Goal: Task Accomplishment & Management: Use online tool/utility

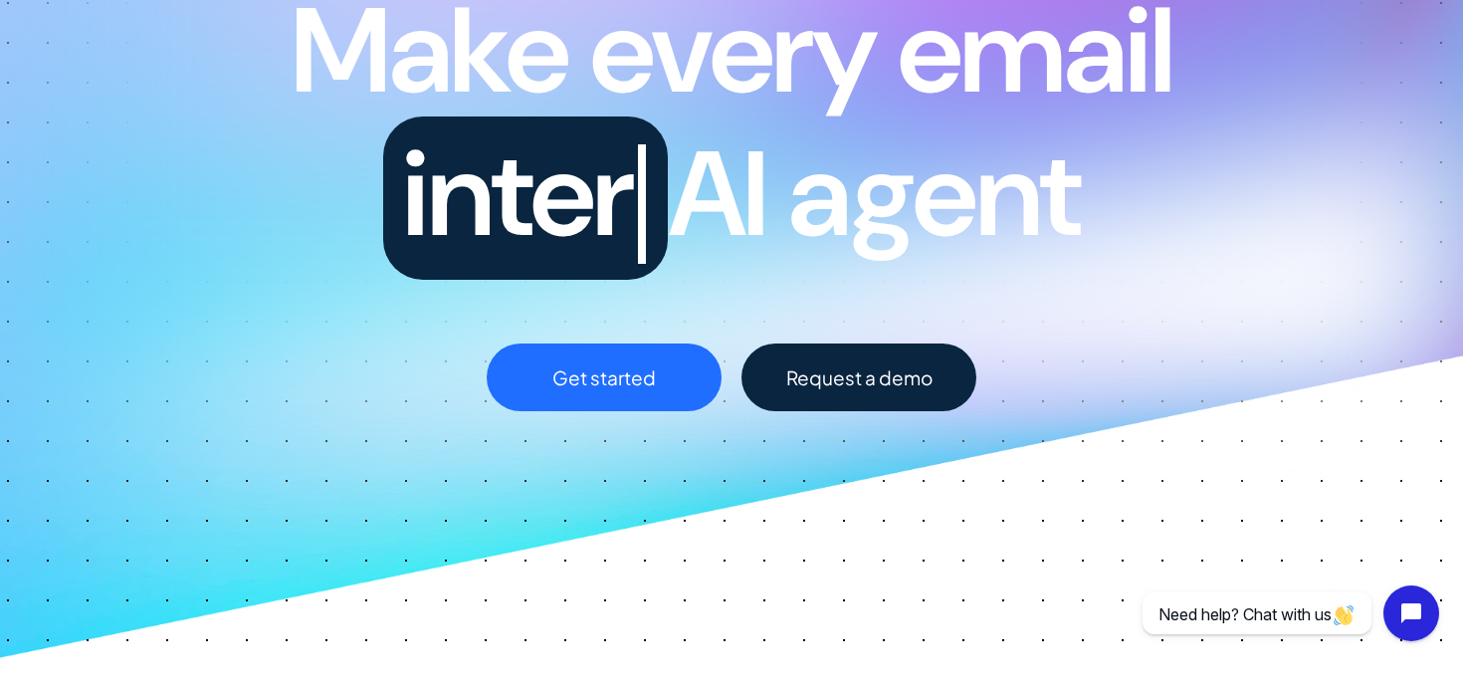
scroll to position [283, 0]
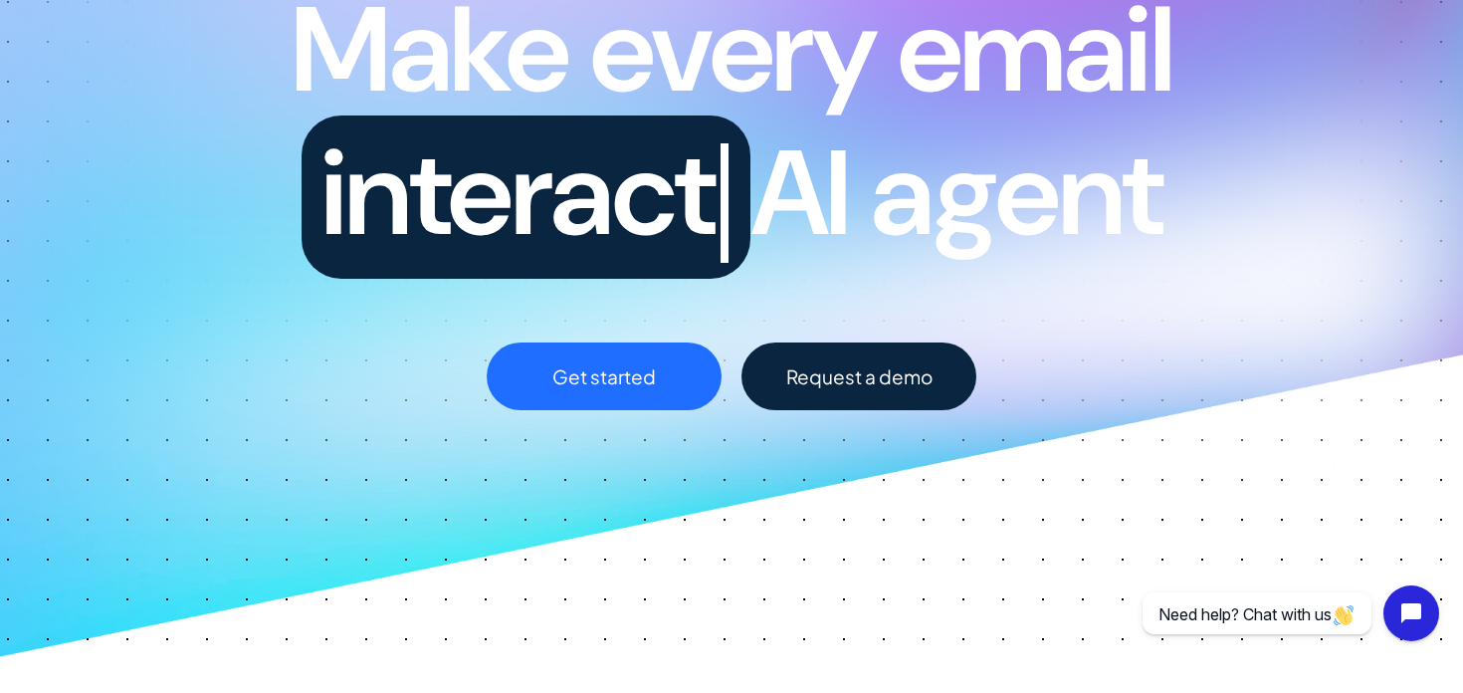
click at [676, 364] on link "Get started" at bounding box center [604, 376] width 235 height 68
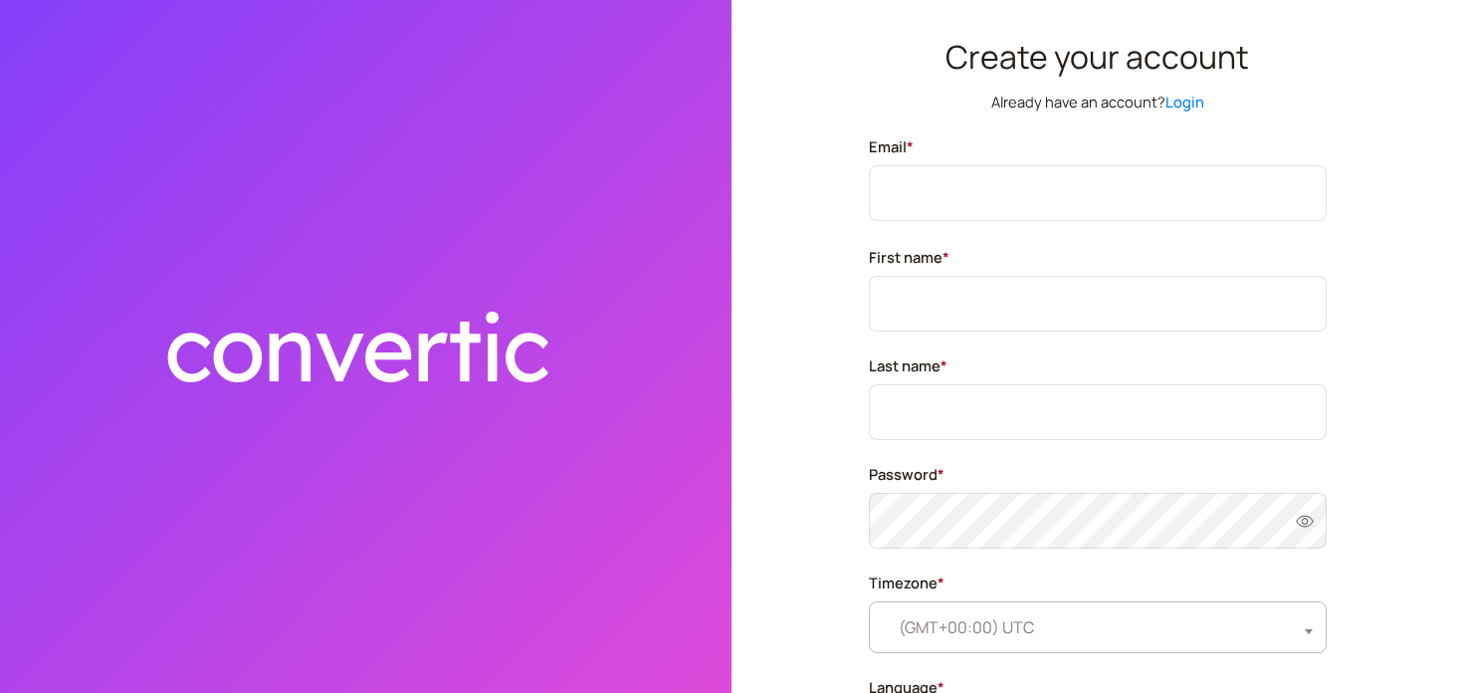
click at [1174, 100] on link "Login" at bounding box center [1184, 102] width 39 height 20
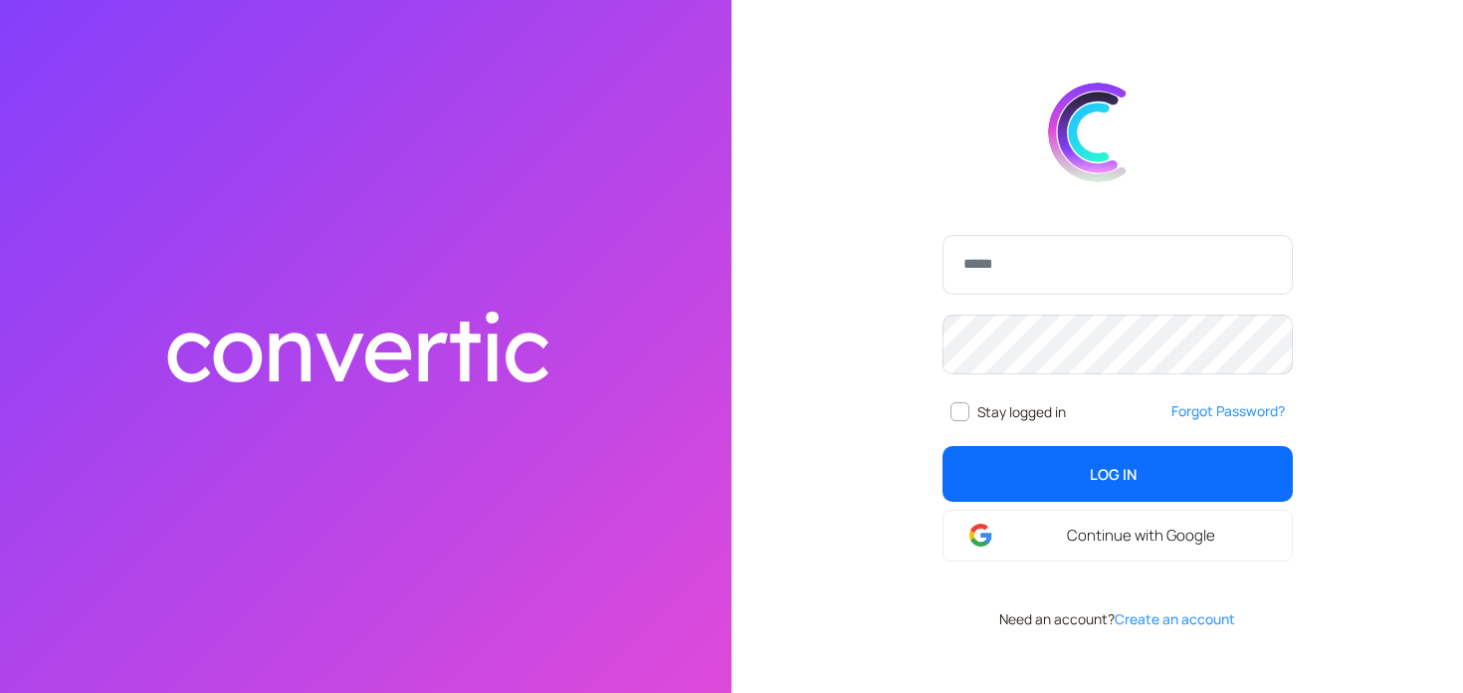
click at [1013, 378] on div "Stay logged in Forgot Password? Log In login Continue with Google" at bounding box center [1118, 398] width 398 height 374
click at [986, 192] on div "Stay logged in" at bounding box center [1098, 356] width 398 height 547
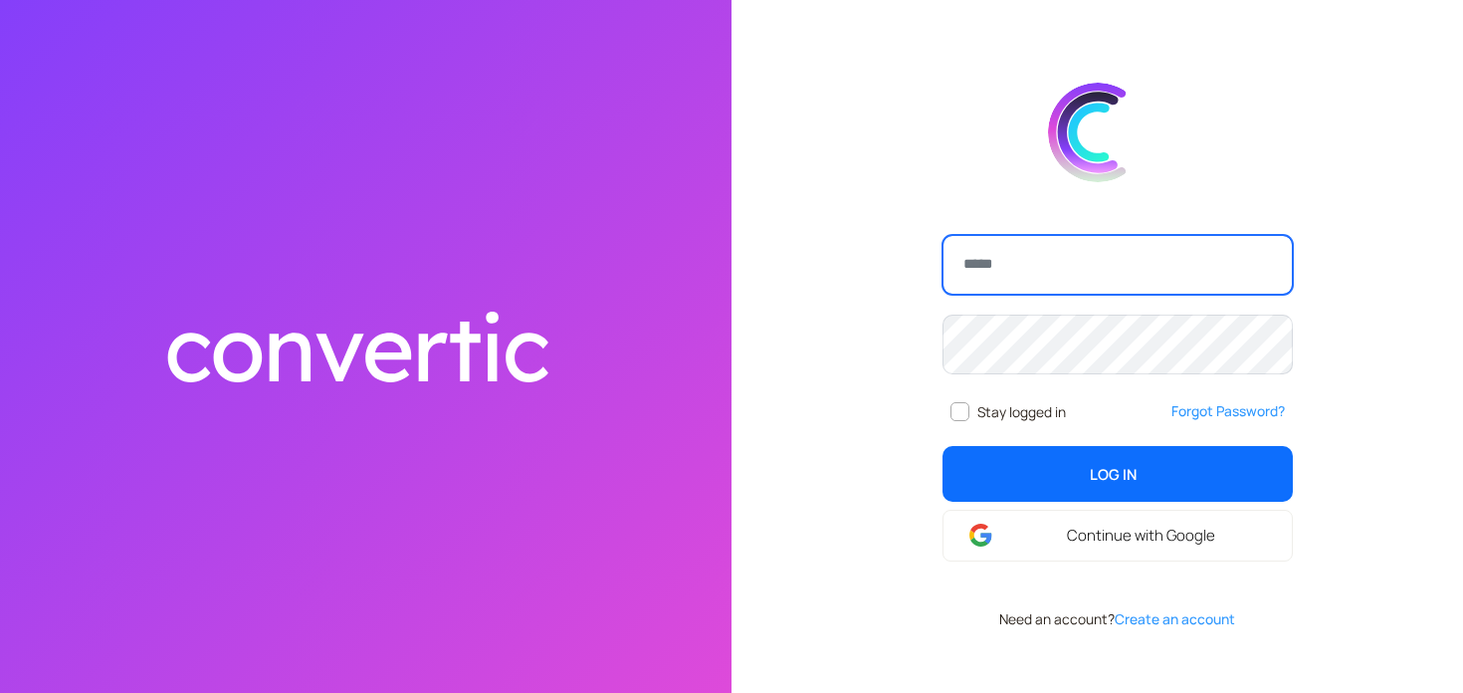
click at [986, 285] on input "email" at bounding box center [1117, 265] width 350 height 60
paste input "**********"
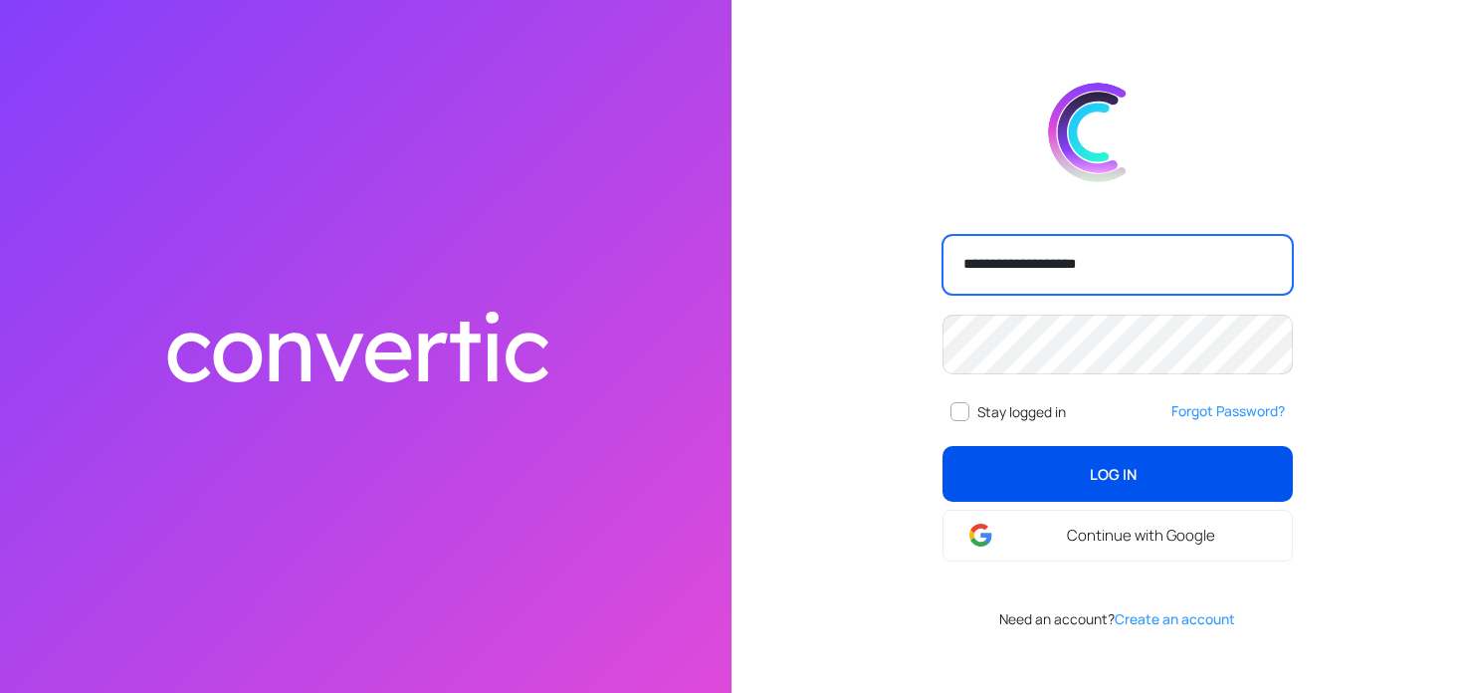
type input "**********"
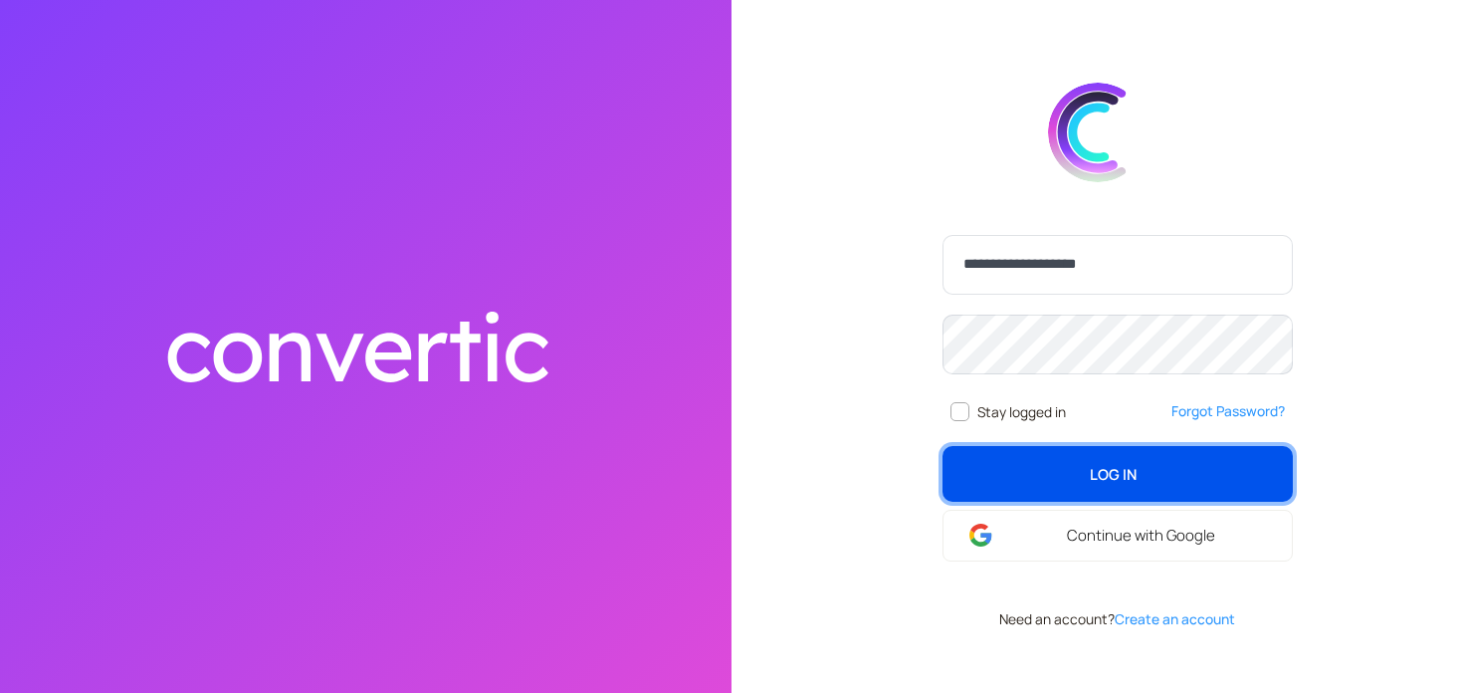
click at [982, 465] on button "Log In login" at bounding box center [1117, 474] width 350 height 56
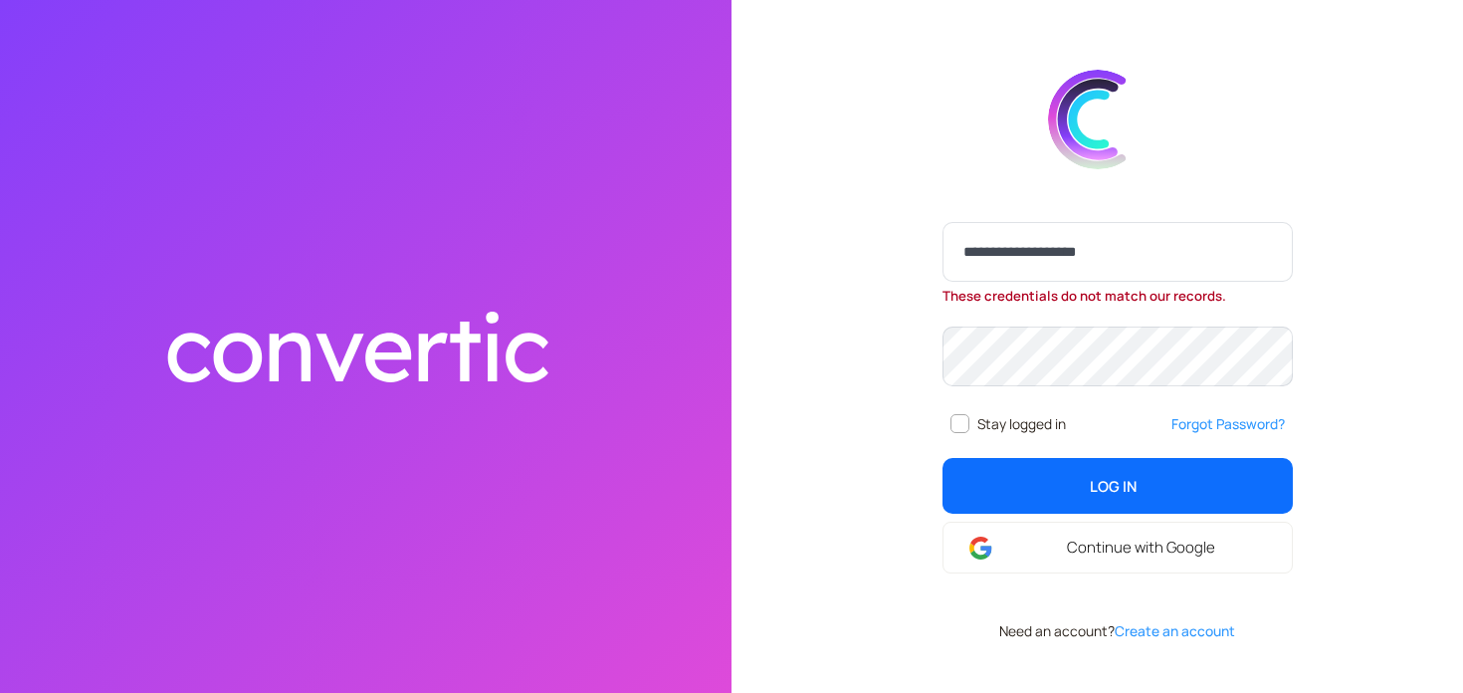
click at [1041, 456] on div "**********" at bounding box center [1118, 397] width 398 height 399
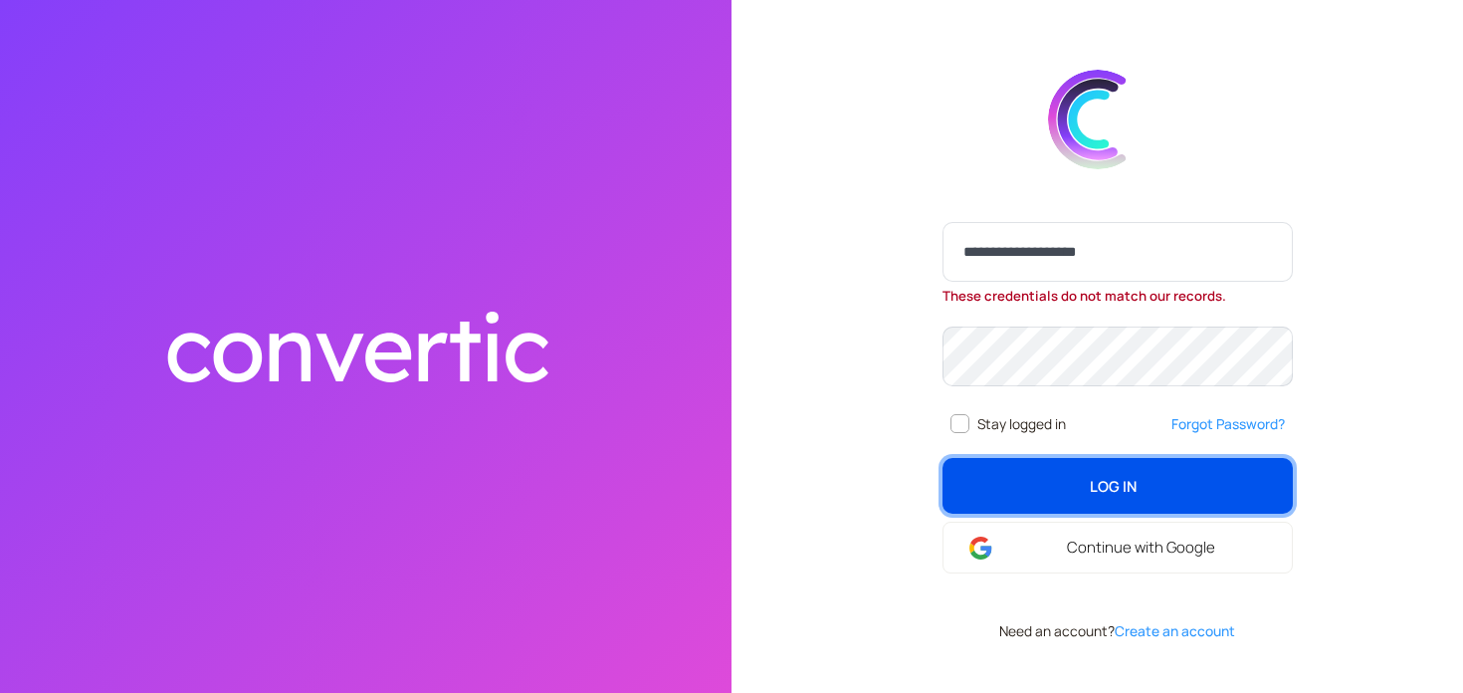
click at [1042, 477] on button "Log In login" at bounding box center [1117, 486] width 350 height 56
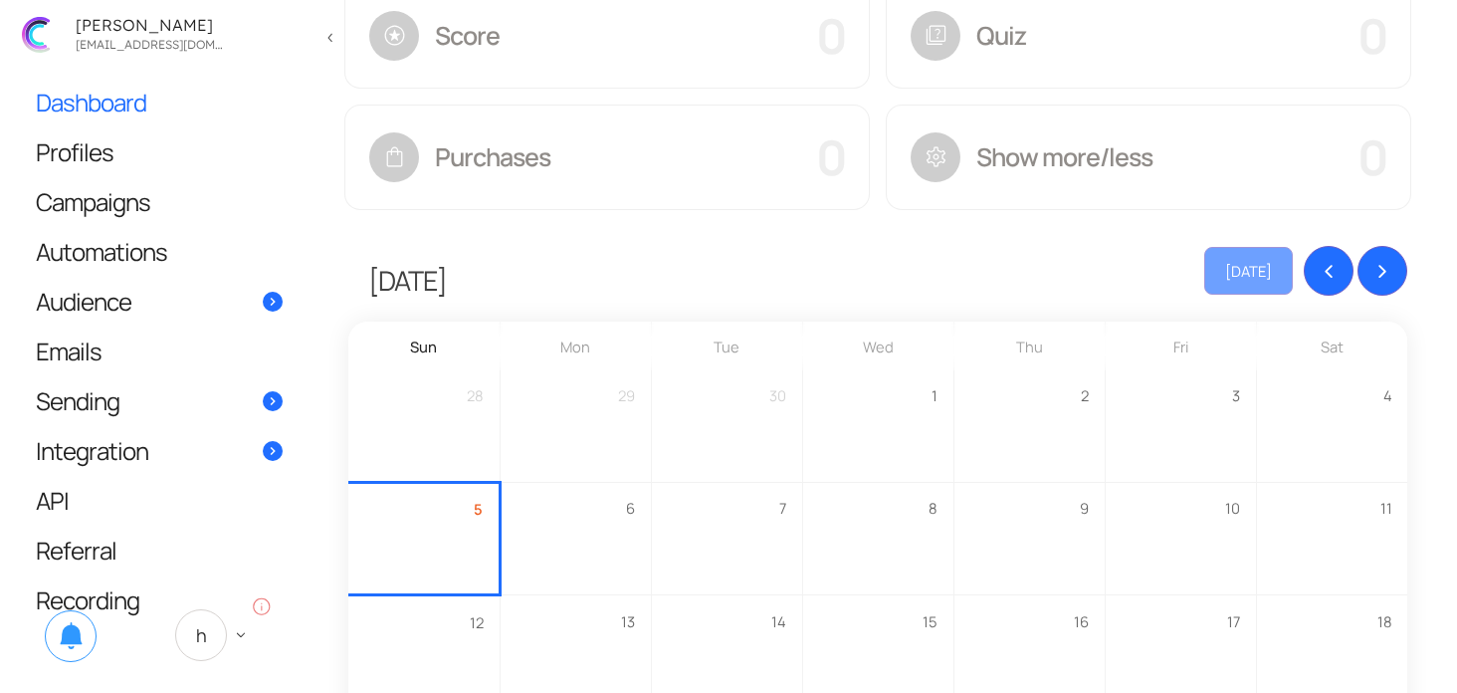
scroll to position [1589, 0]
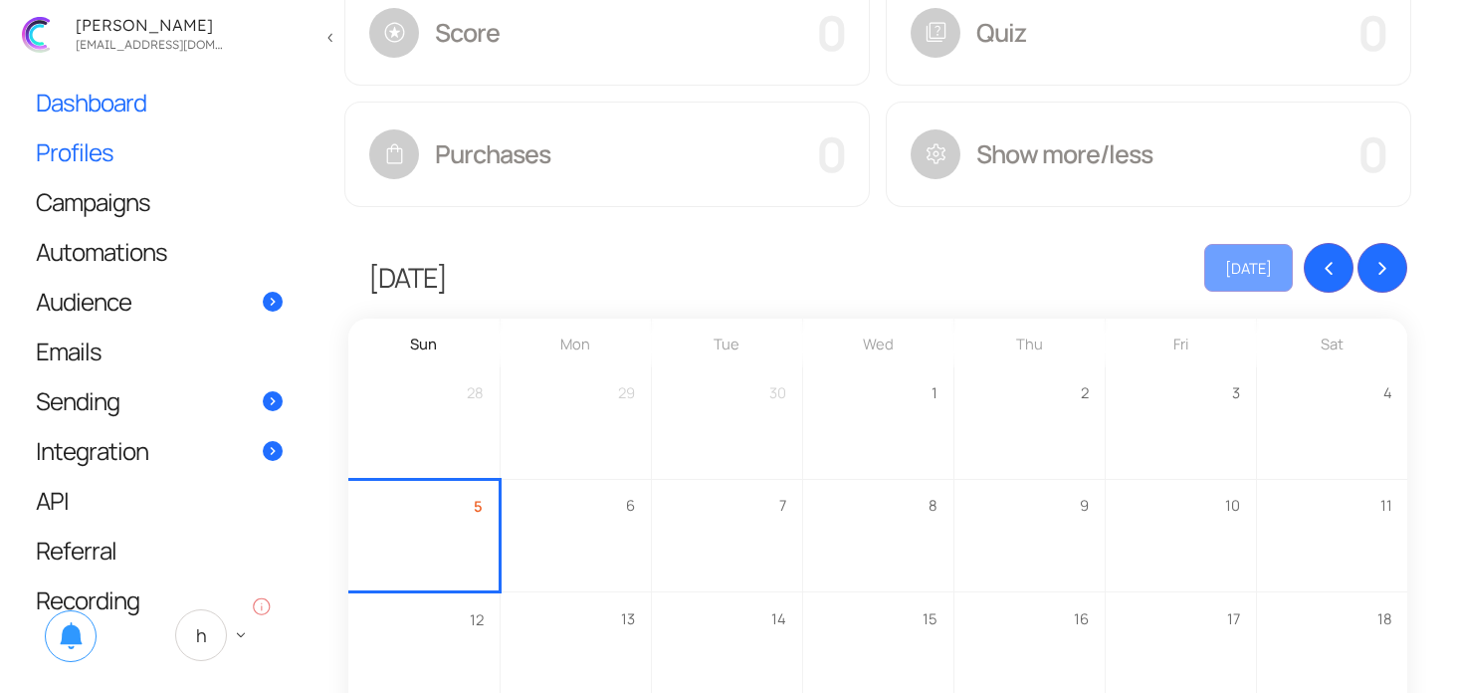
click at [89, 131] on link "Profiles" at bounding box center [159, 151] width 287 height 49
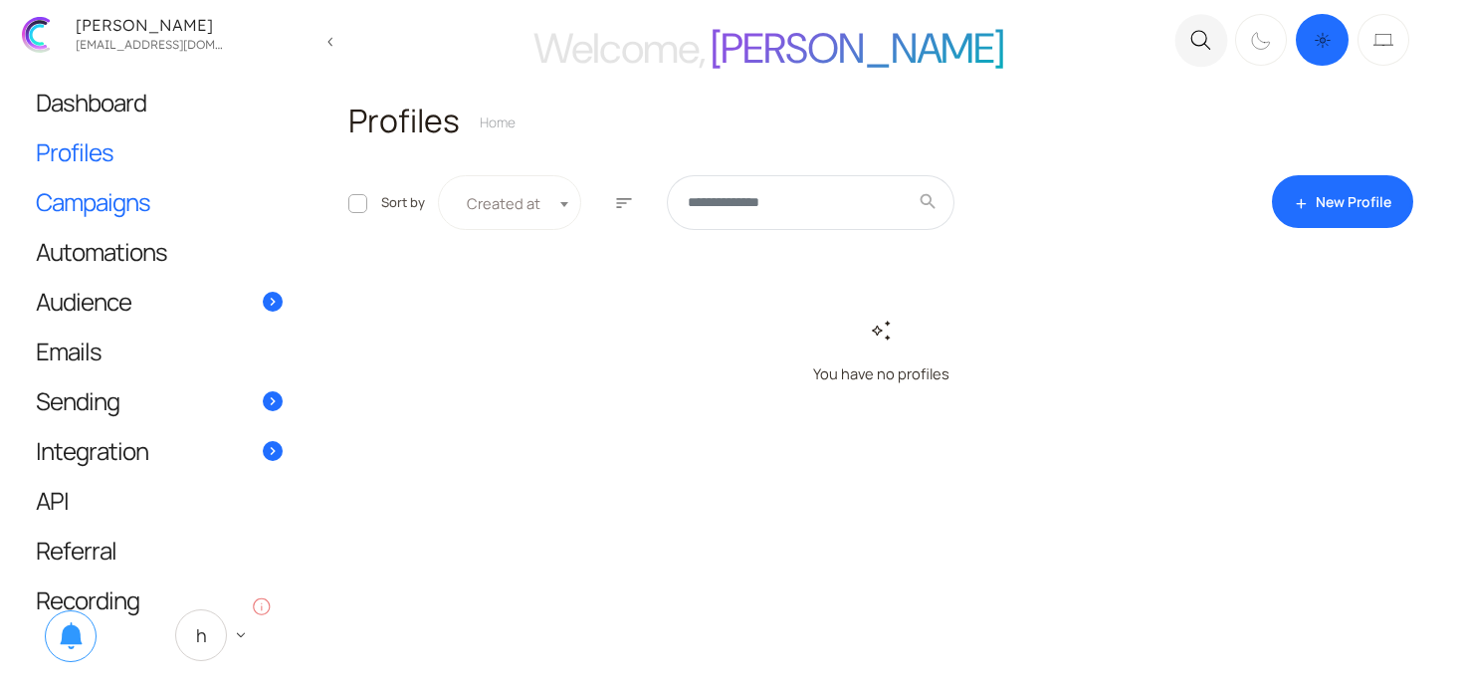
click at [84, 191] on span "Campaigns" at bounding box center [93, 201] width 114 height 21
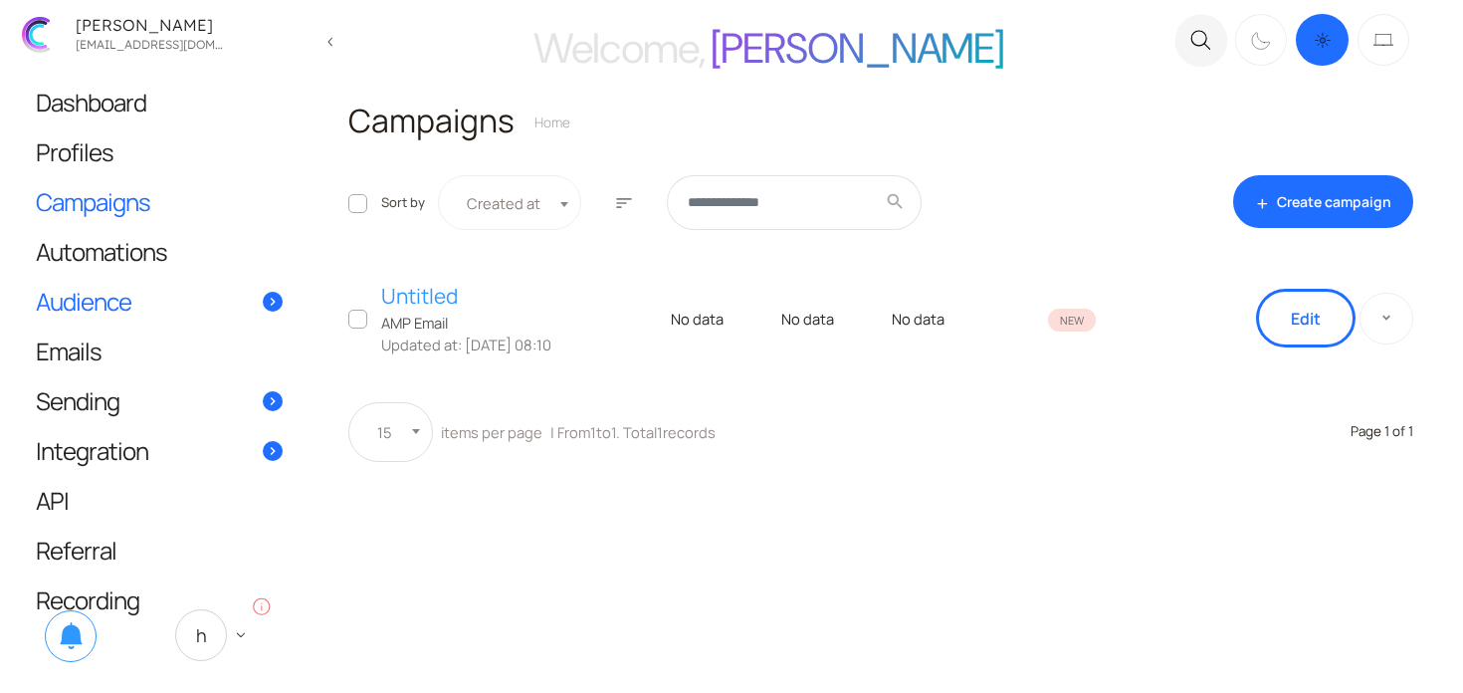
click at [131, 324] on link "Audience" at bounding box center [159, 301] width 287 height 49
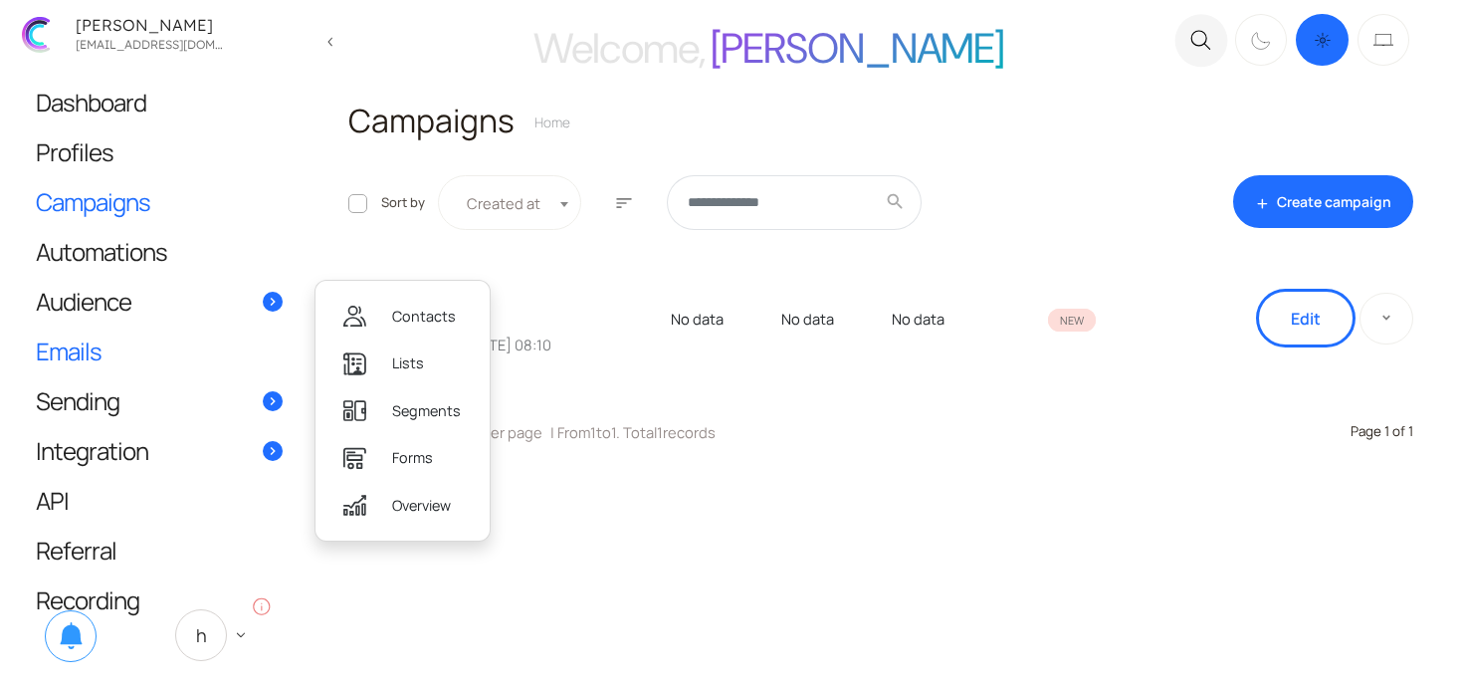
click at [129, 345] on link "Emails" at bounding box center [159, 350] width 287 height 49
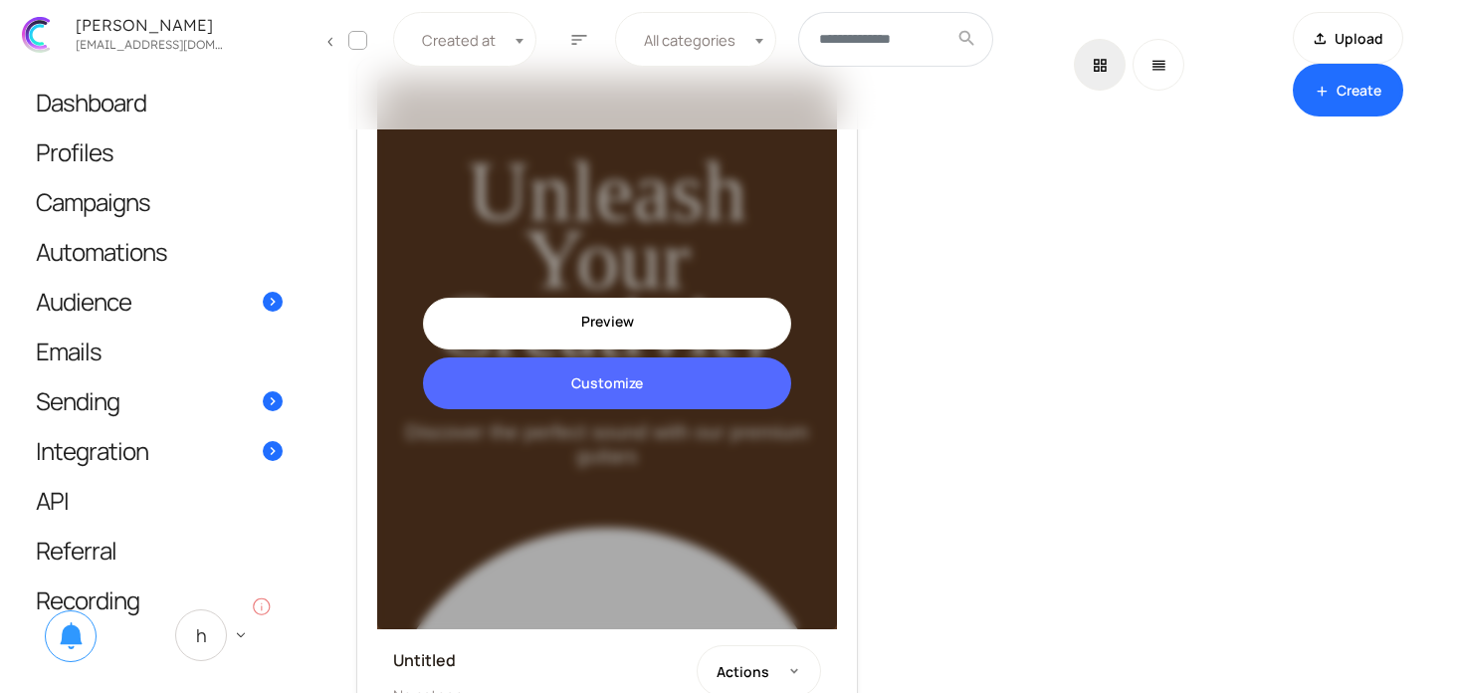
scroll to position [345, 0]
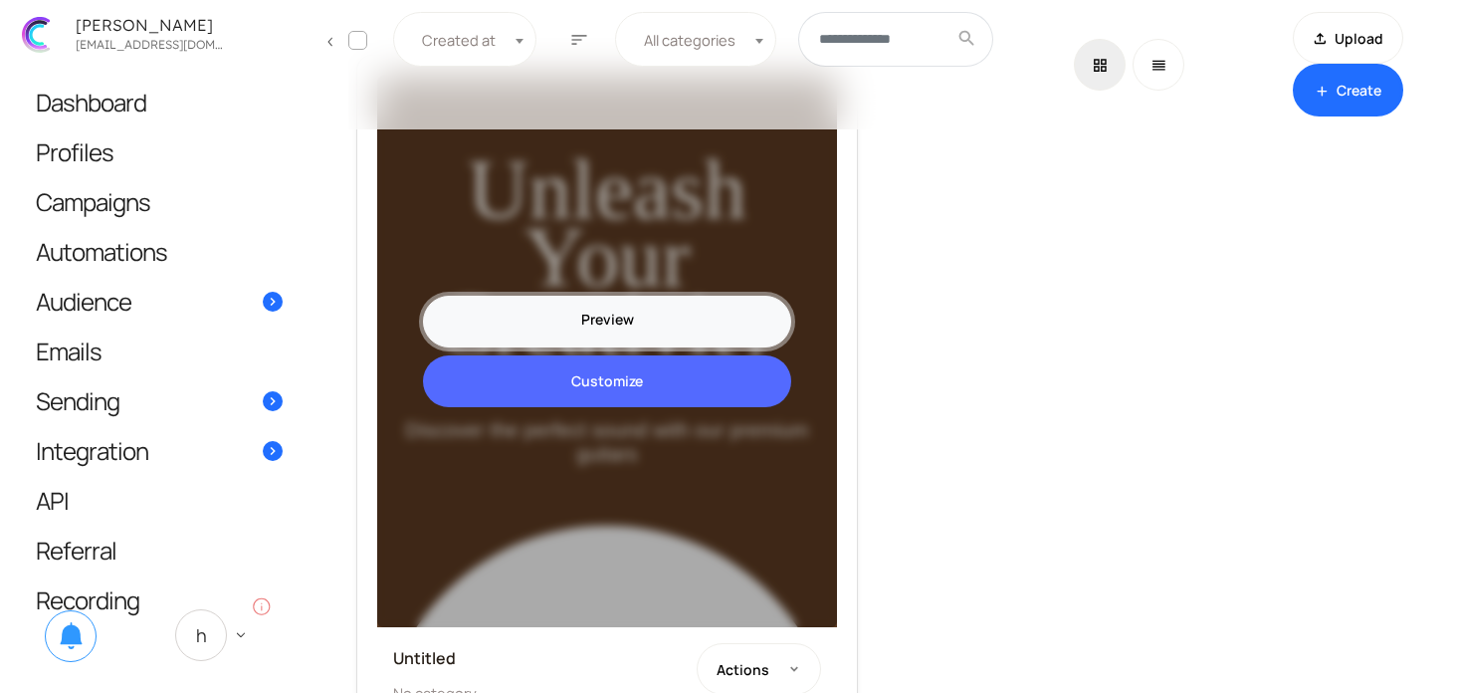
click at [595, 326] on link "Preview" at bounding box center [607, 322] width 368 height 52
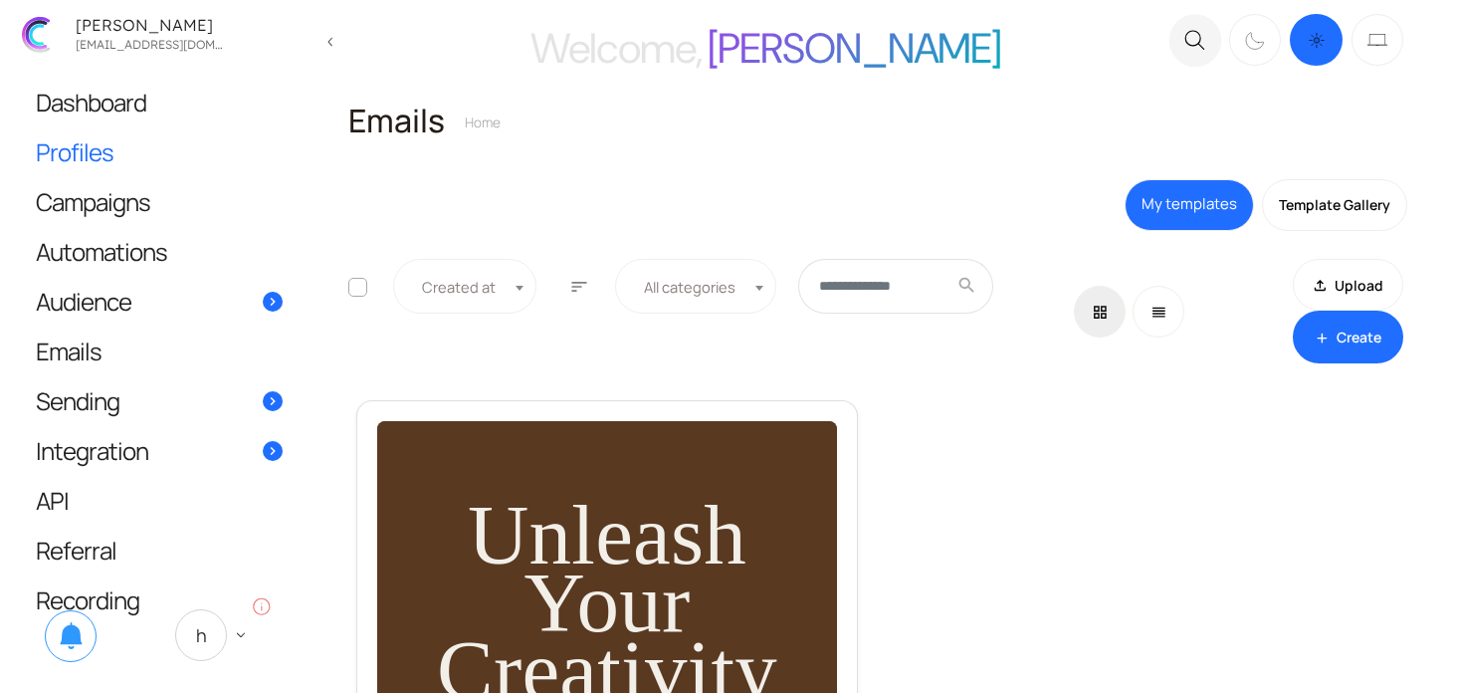
click at [146, 176] on ul "Dashboard Profiles Campaigns Automations Audience Contacts Lists Segments Forms" at bounding box center [159, 336] width 287 height 517
click at [140, 205] on span "Campaigns" at bounding box center [93, 201] width 114 height 21
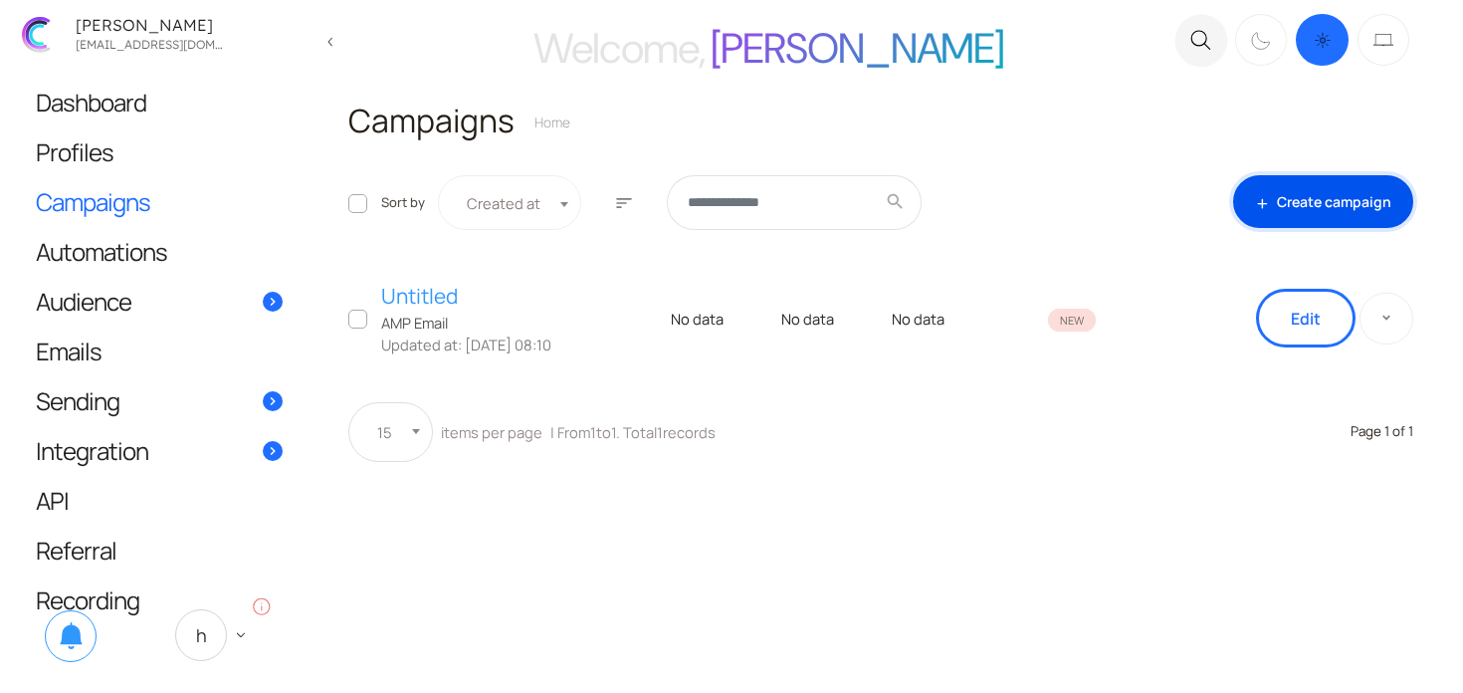
click at [1365, 205] on link "add Create campaign" at bounding box center [1323, 201] width 180 height 53
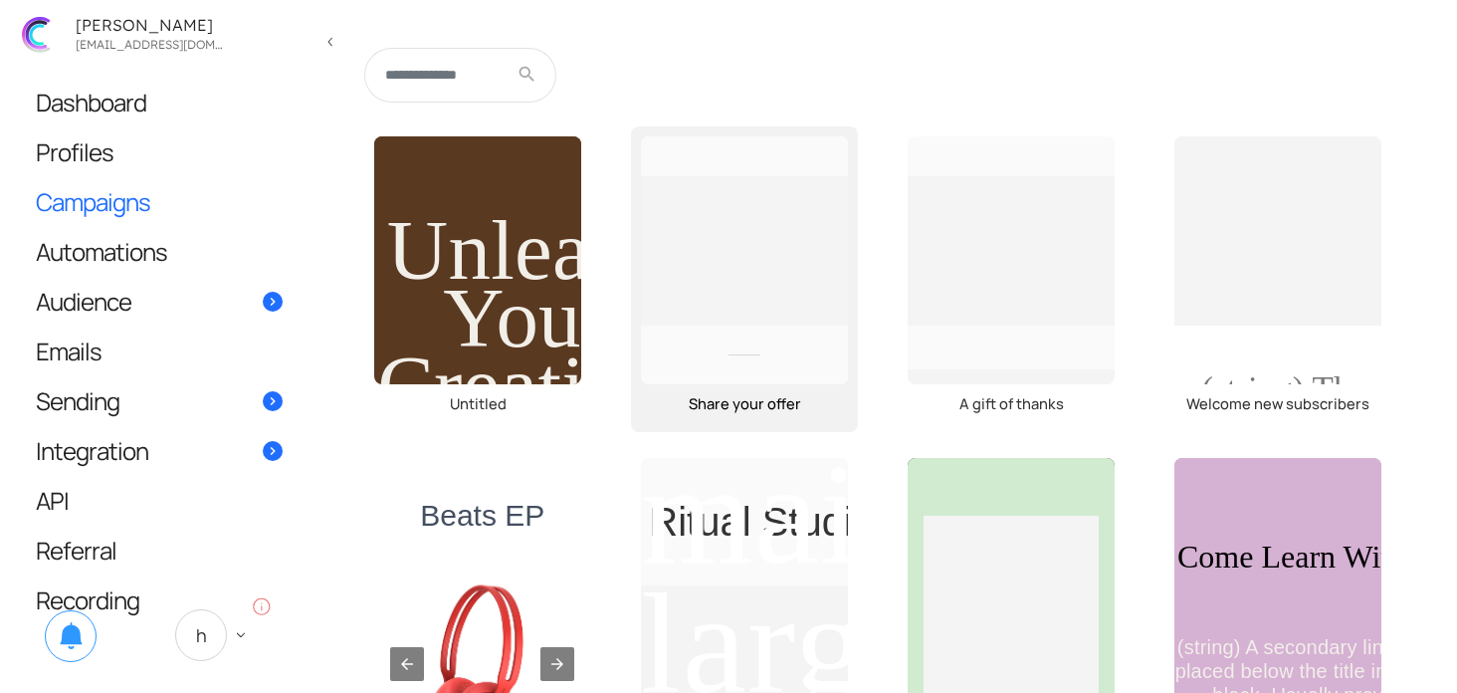
click at [744, 214] on div at bounding box center [744, 260] width 207 height 249
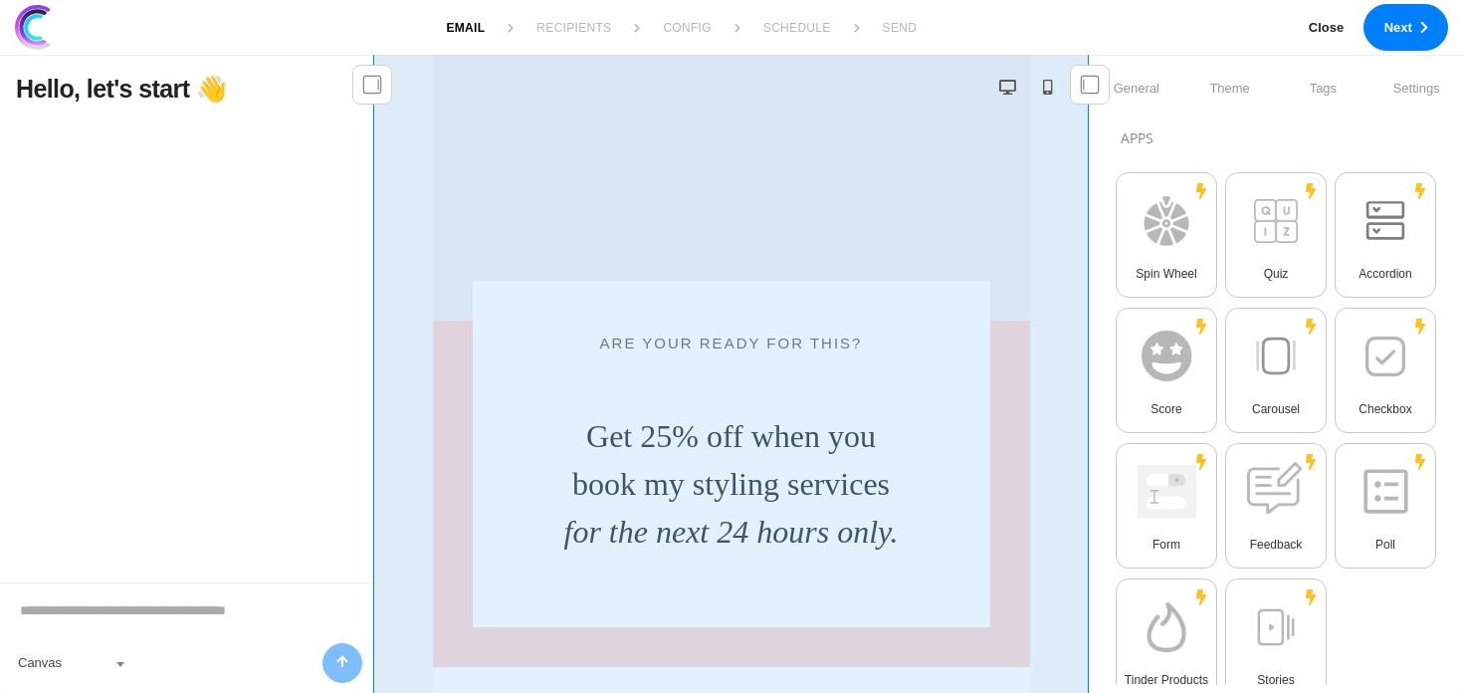
scroll to position [625, 0]
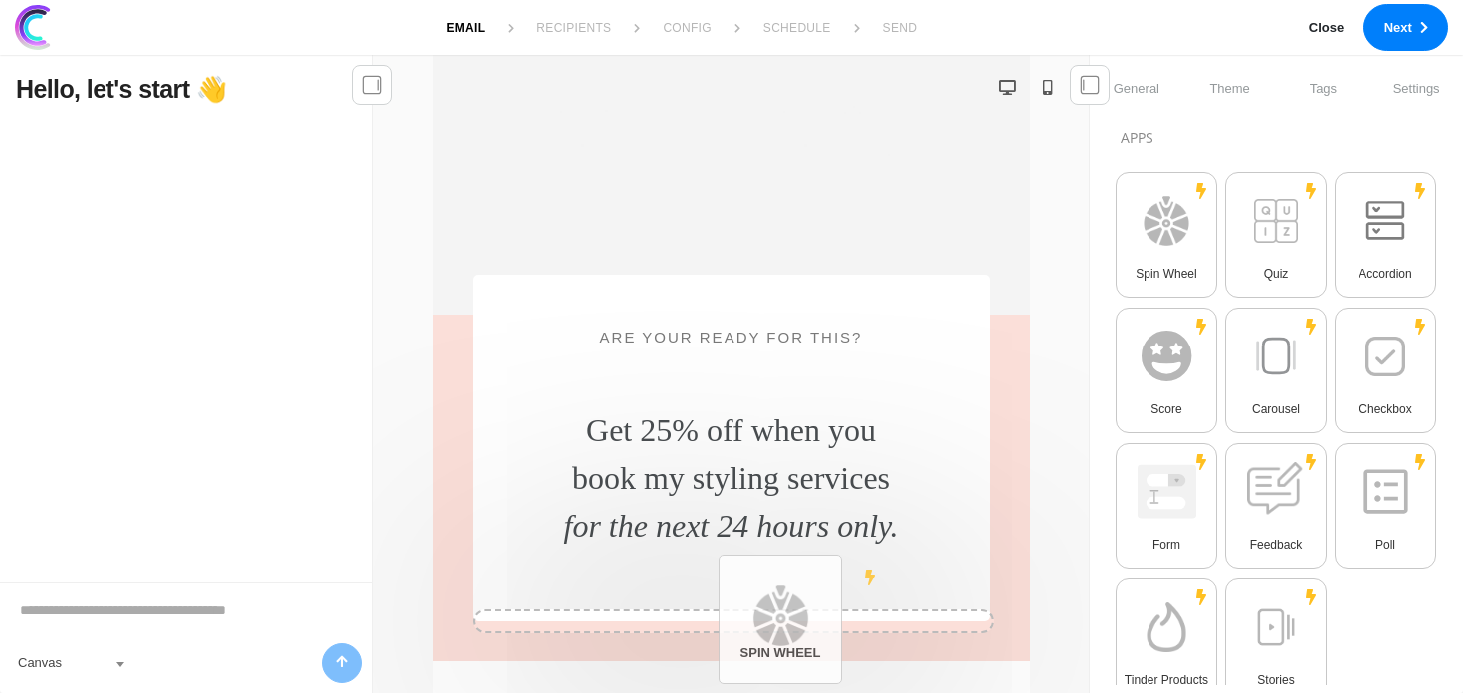
drag, startPoint x: 1562, startPoint y: -350, endPoint x: 705, endPoint y: 549, distance: 1243.0
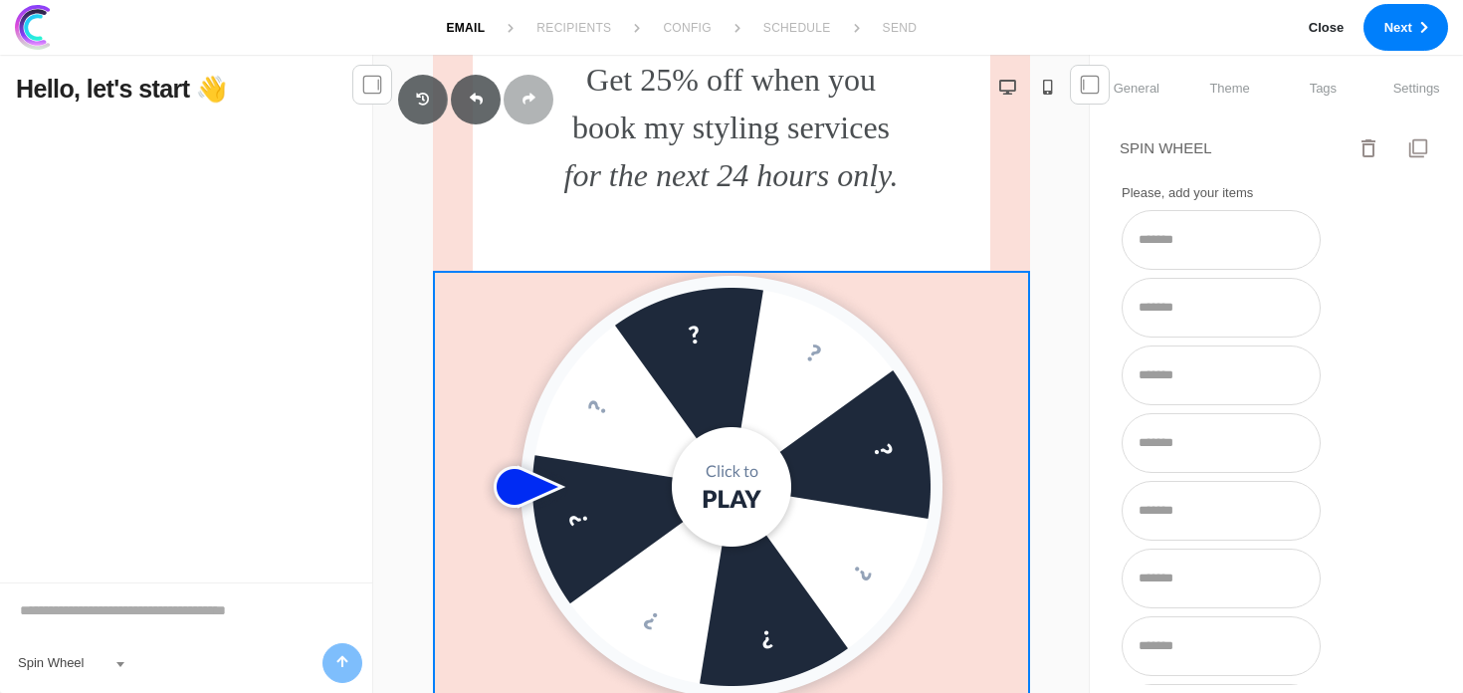
scroll to position [979, 0]
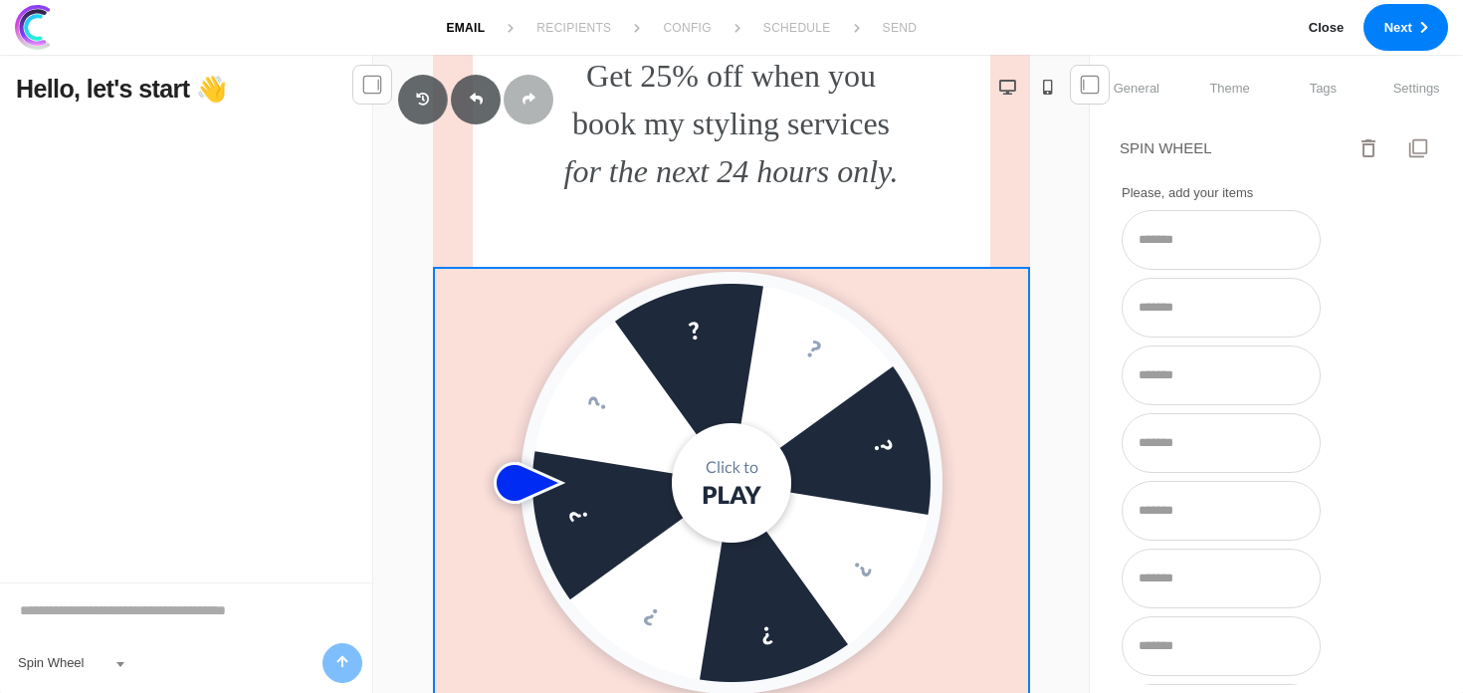
click at [726, 480] on img at bounding box center [732, 483] width 498 height 432
click at [736, 502] on img at bounding box center [732, 483] width 498 height 432
click at [727, 464] on img at bounding box center [732, 483] width 498 height 432
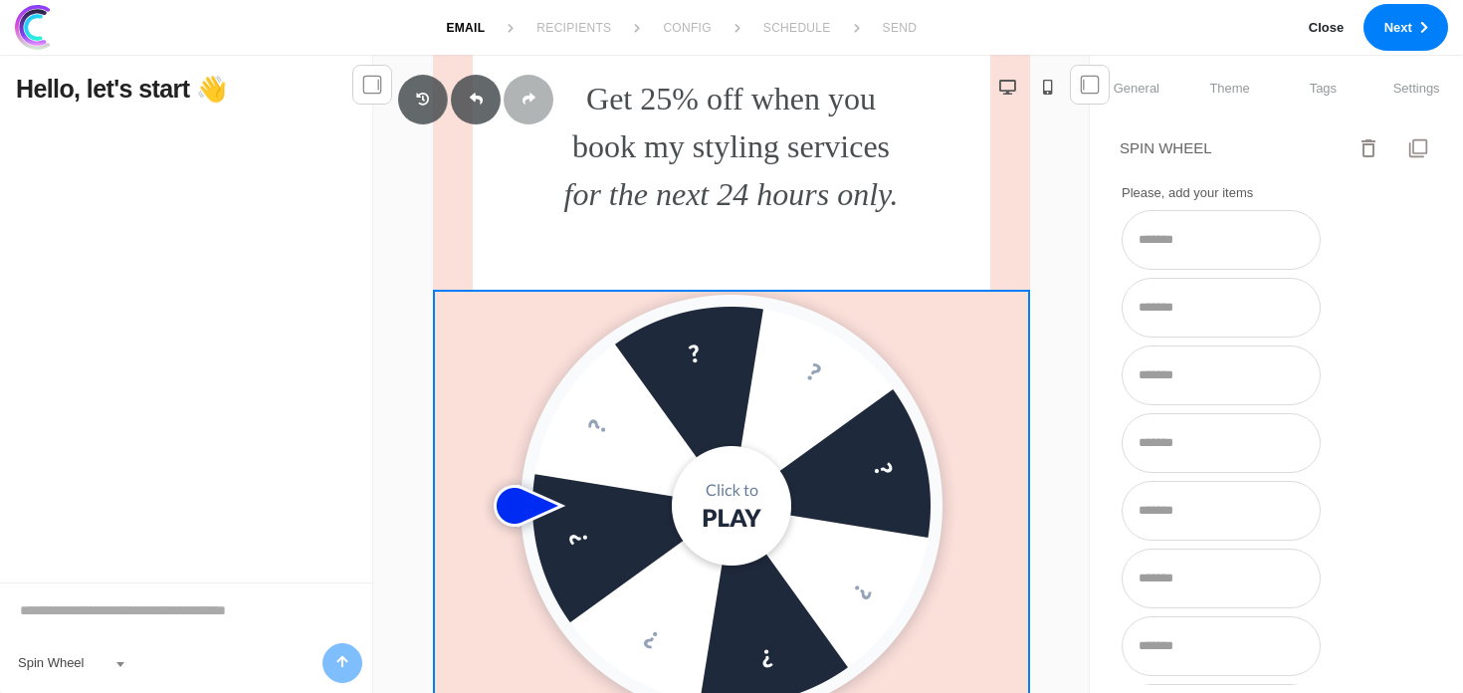
scroll to position [1012, 0]
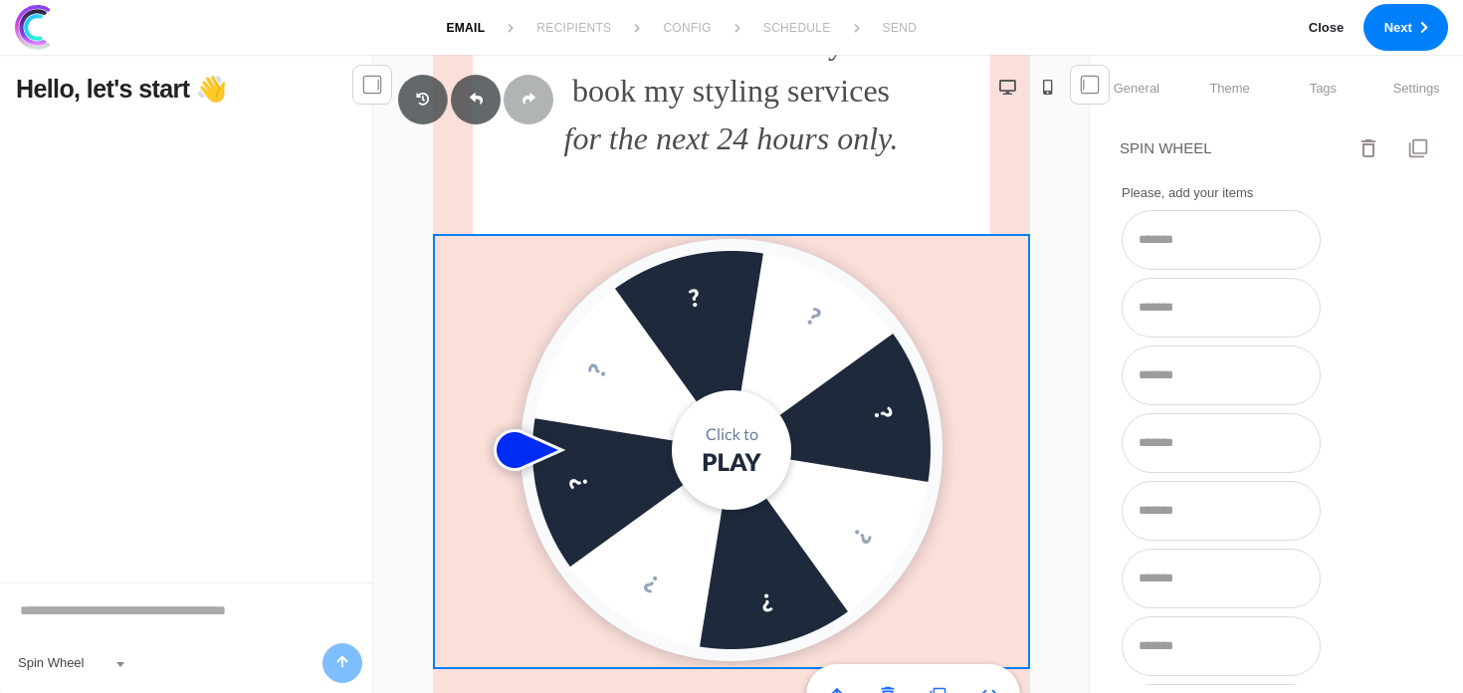
click at [738, 451] on img at bounding box center [732, 450] width 498 height 432
click at [523, 443] on img at bounding box center [732, 450] width 498 height 432
click at [828, 397] on img at bounding box center [732, 450] width 498 height 432
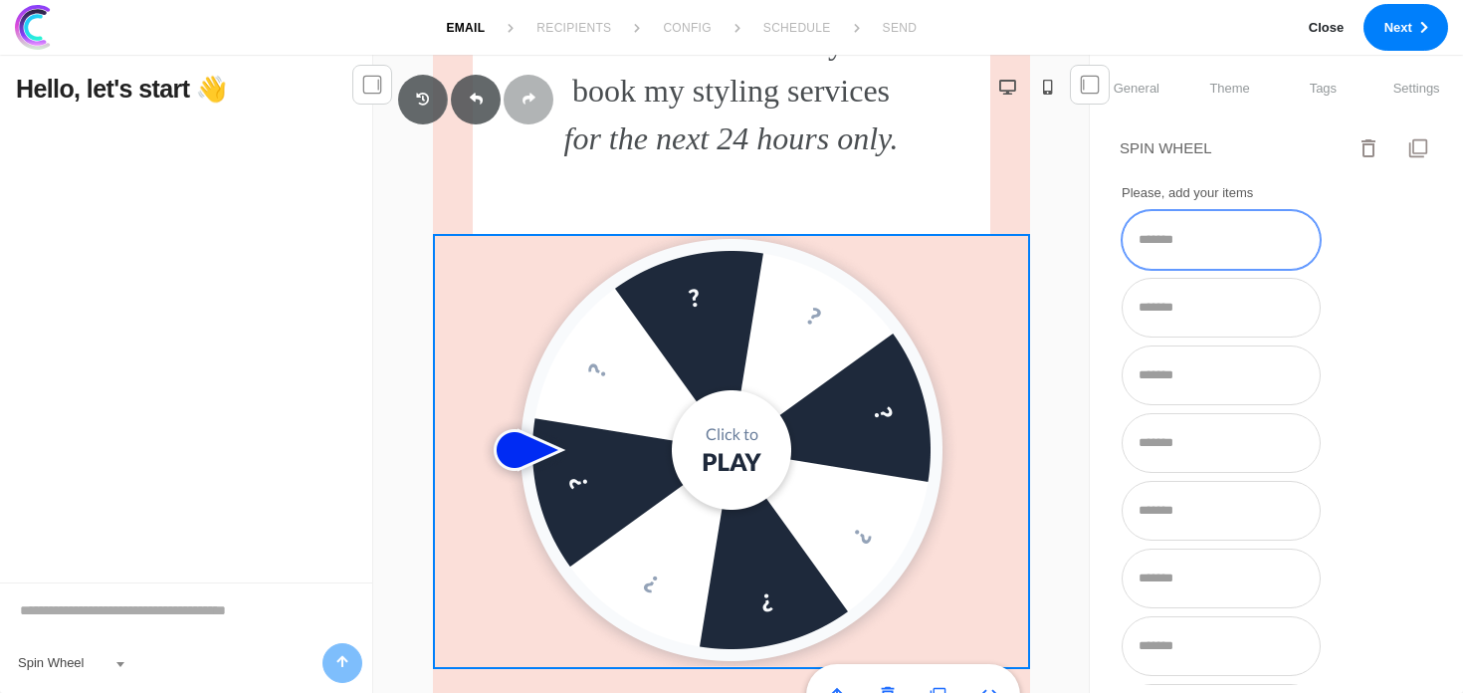
click at [1237, 228] on input "text" at bounding box center [1221, 240] width 199 height 60
click at [1173, 90] on link "general" at bounding box center [1137, 89] width 94 height 69
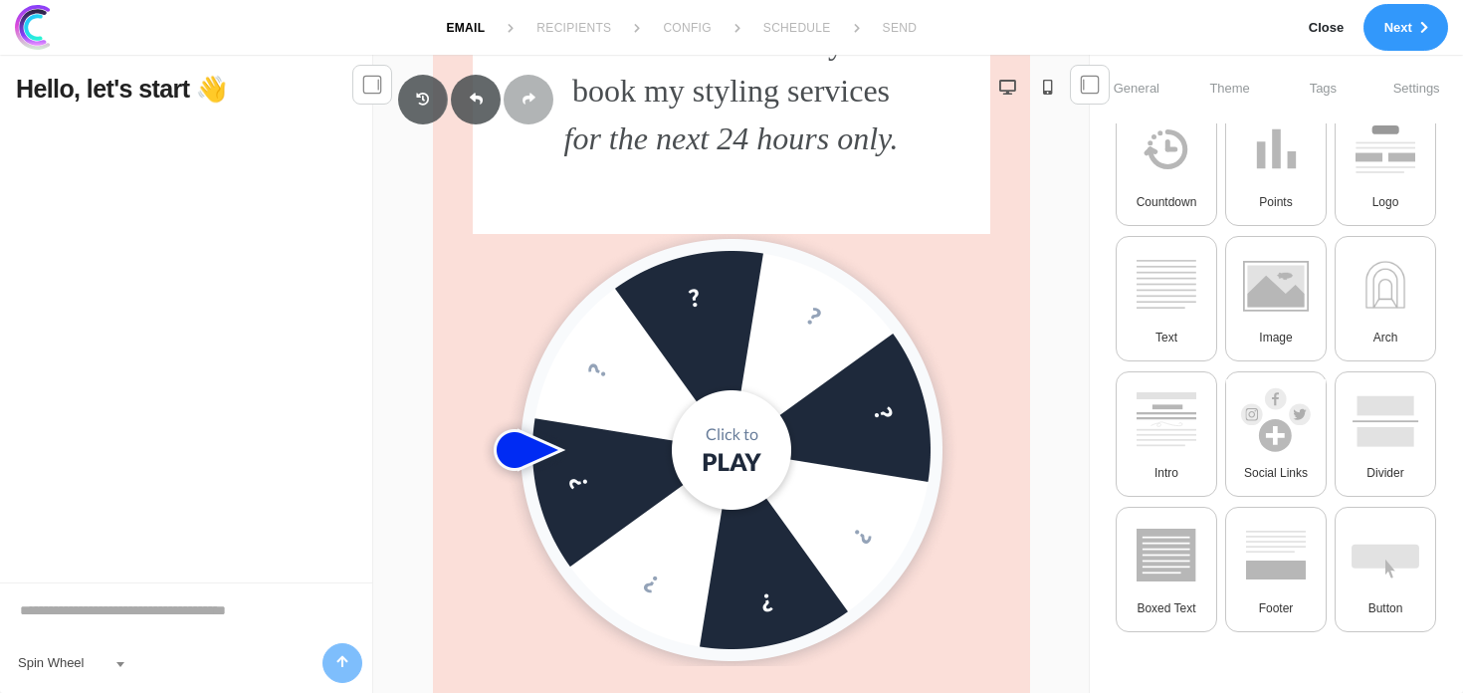
click at [1386, 9] on button "Next" at bounding box center [1405, 27] width 85 height 47
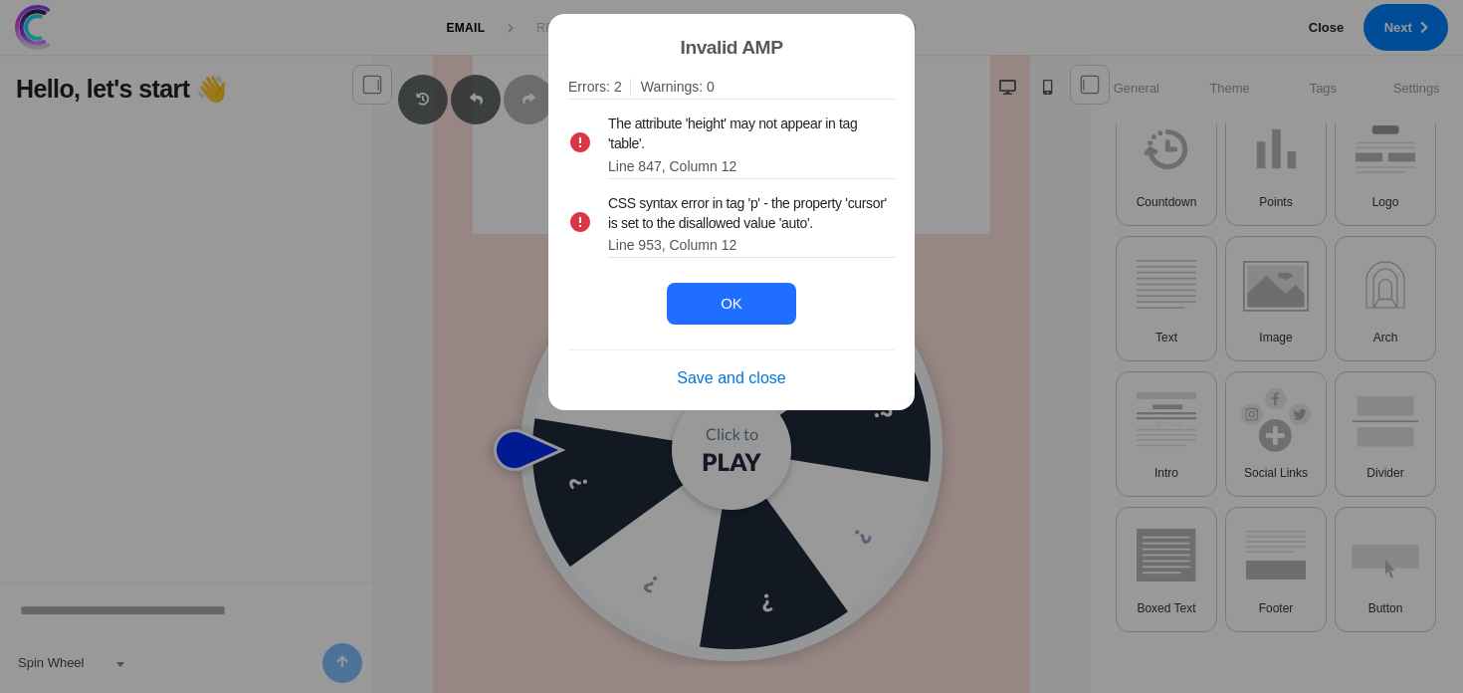
click at [738, 384] on link "Save and close" at bounding box center [731, 378] width 108 height 24
